Goal: Information Seeking & Learning: Learn about a topic

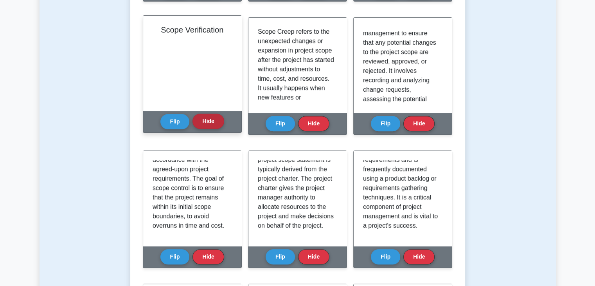
click at [207, 122] on button "Hide" at bounding box center [208, 121] width 31 height 15
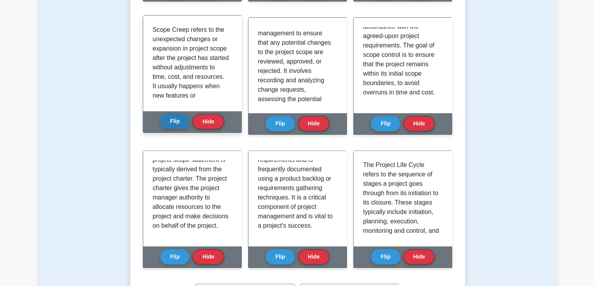
click at [172, 119] on button "Flip" at bounding box center [174, 121] width 29 height 15
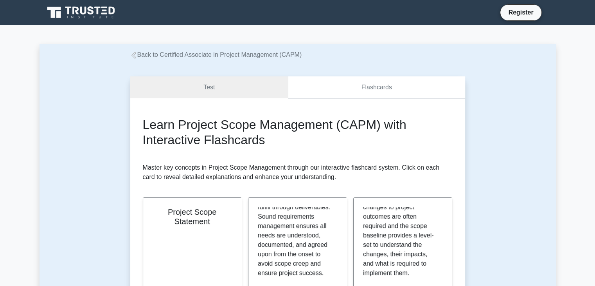
click at [382, 88] on link "Flashcards" at bounding box center [376, 87] width 177 height 22
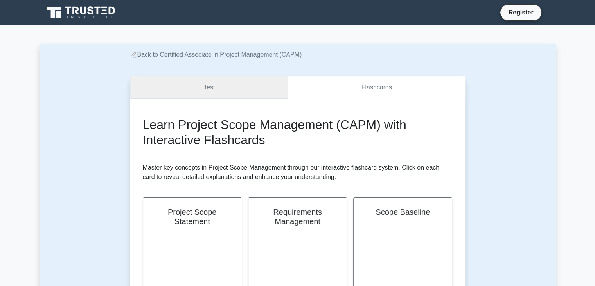
click at [248, 92] on link "Test" at bounding box center [209, 87] width 158 height 22
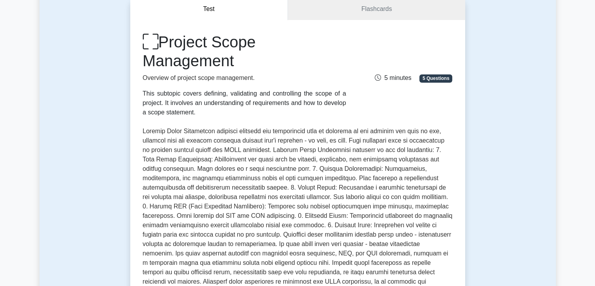
scroll to position [39, 0]
